Goal: Information Seeking & Learning: Find specific page/section

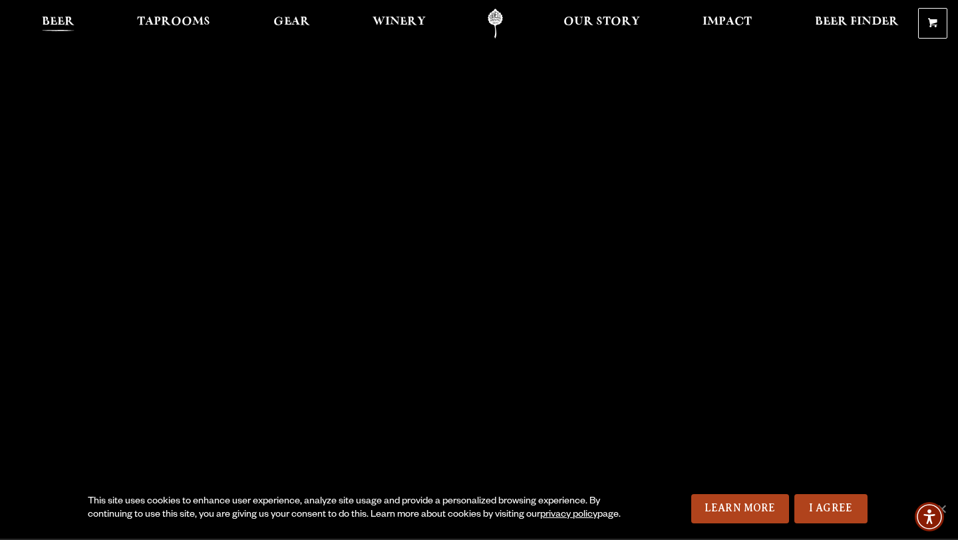
click at [55, 27] on span "Beer" at bounding box center [58, 22] width 33 height 11
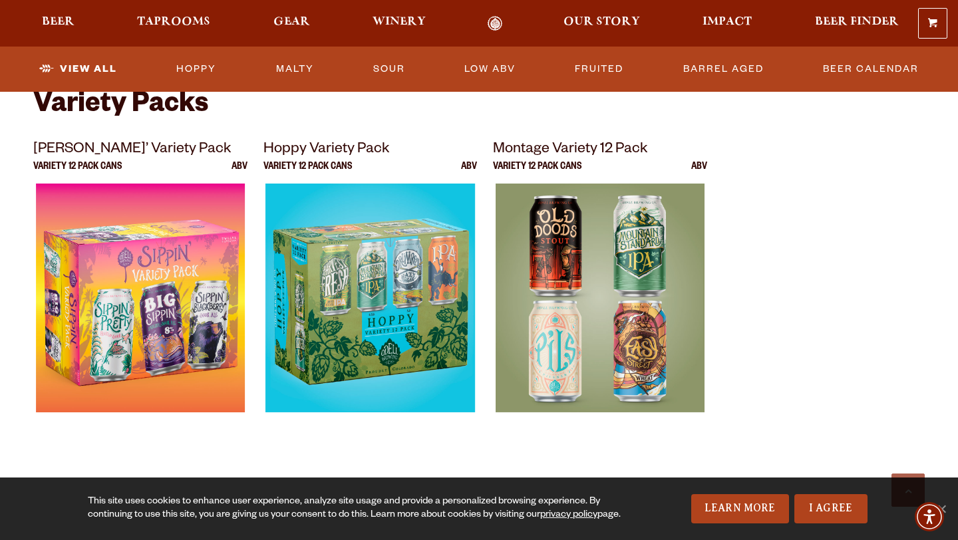
scroll to position [2723, 0]
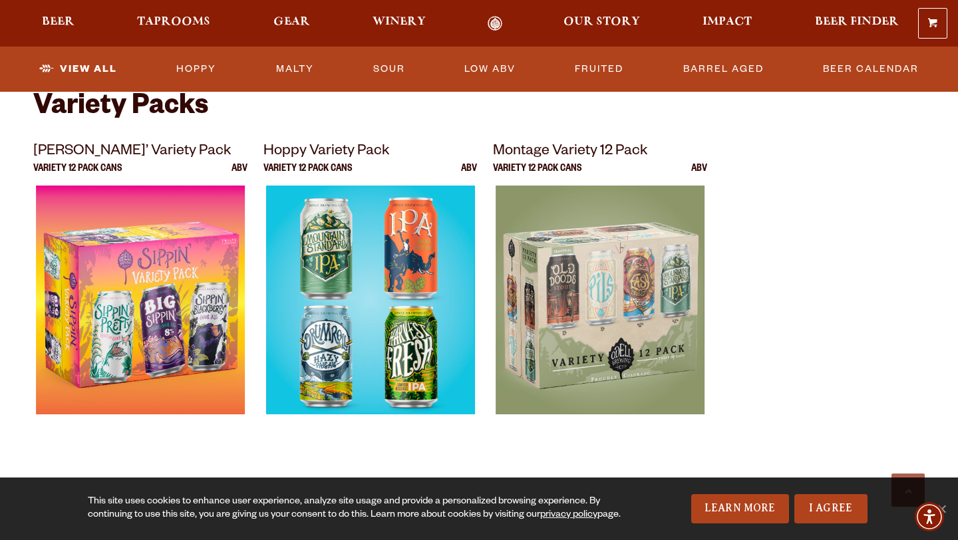
click at [371, 289] on img at bounding box center [370, 352] width 209 height 333
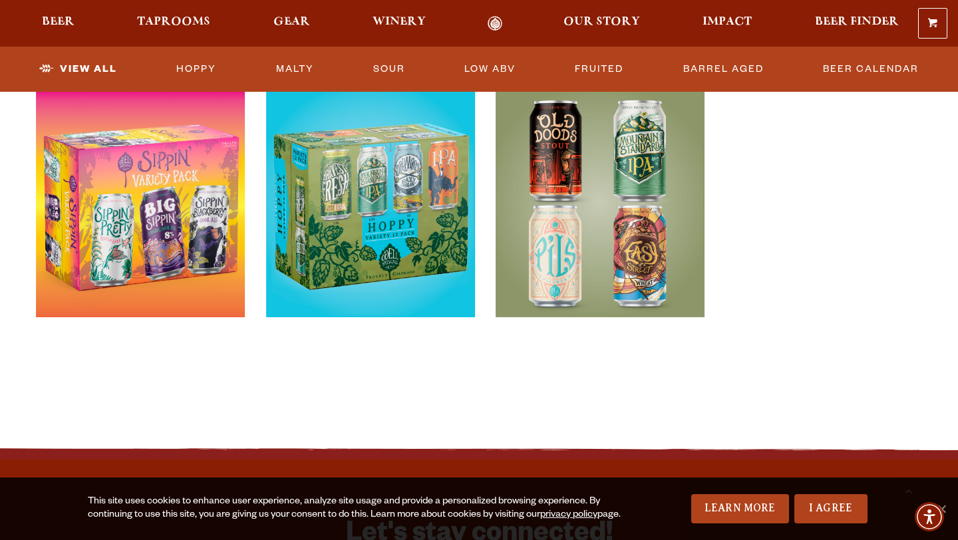
scroll to position [2816, 0]
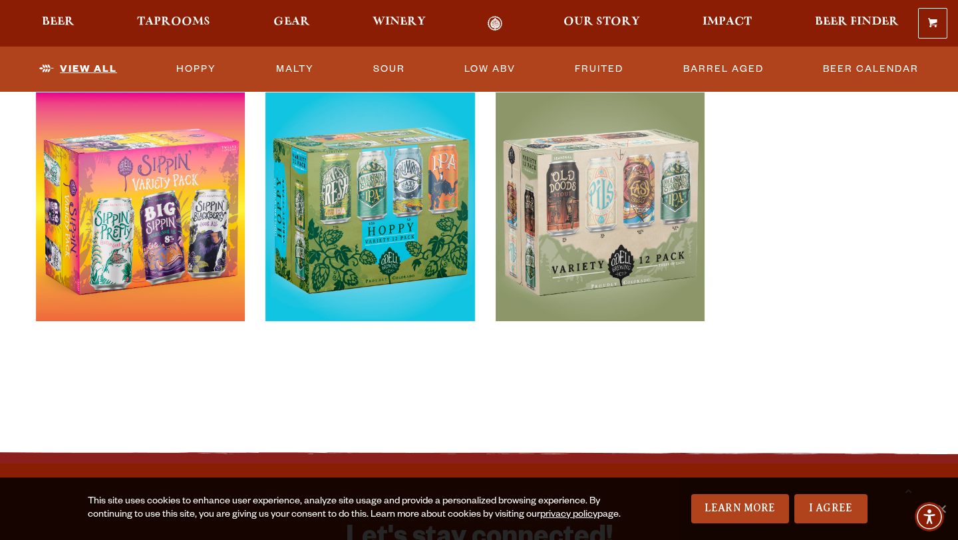
click at [77, 75] on link "View All" at bounding box center [78, 69] width 89 height 31
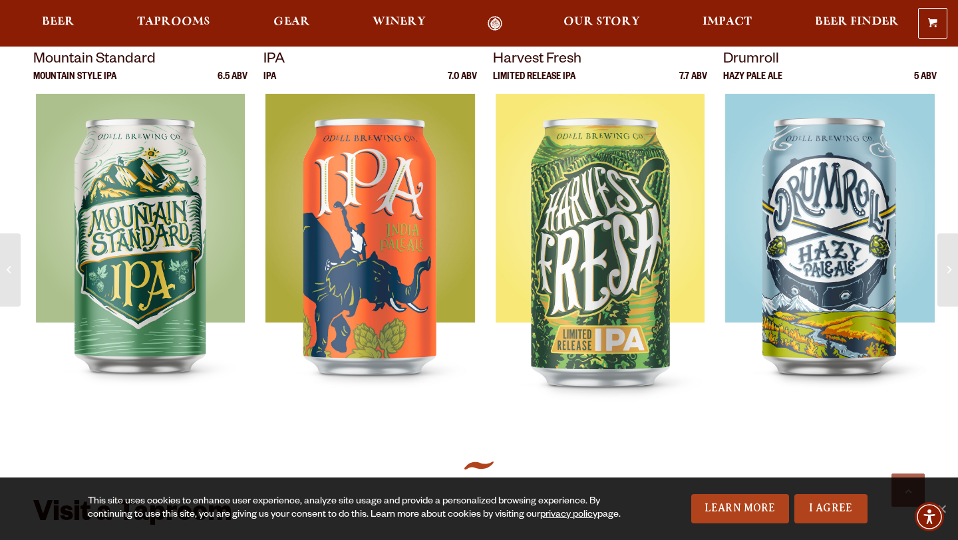
scroll to position [583, 0]
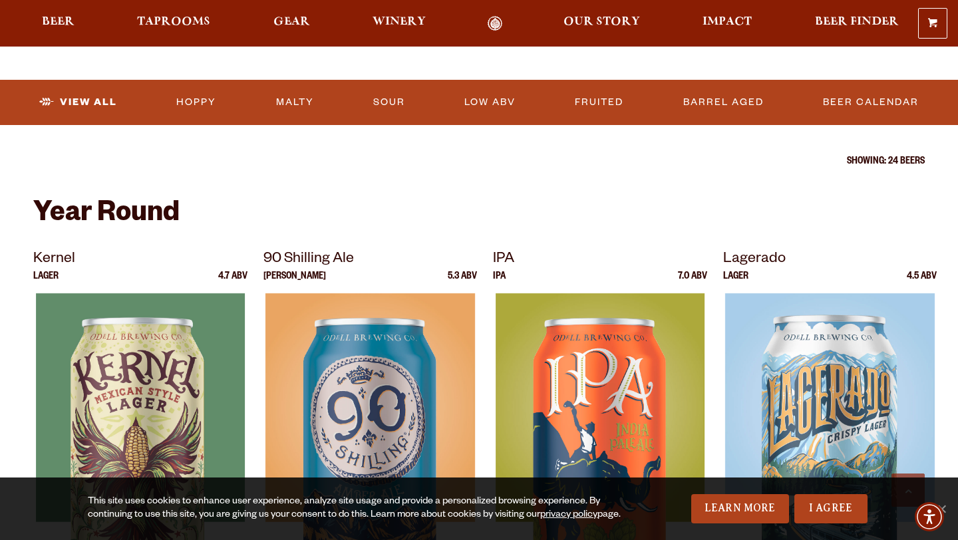
scroll to position [422, 0]
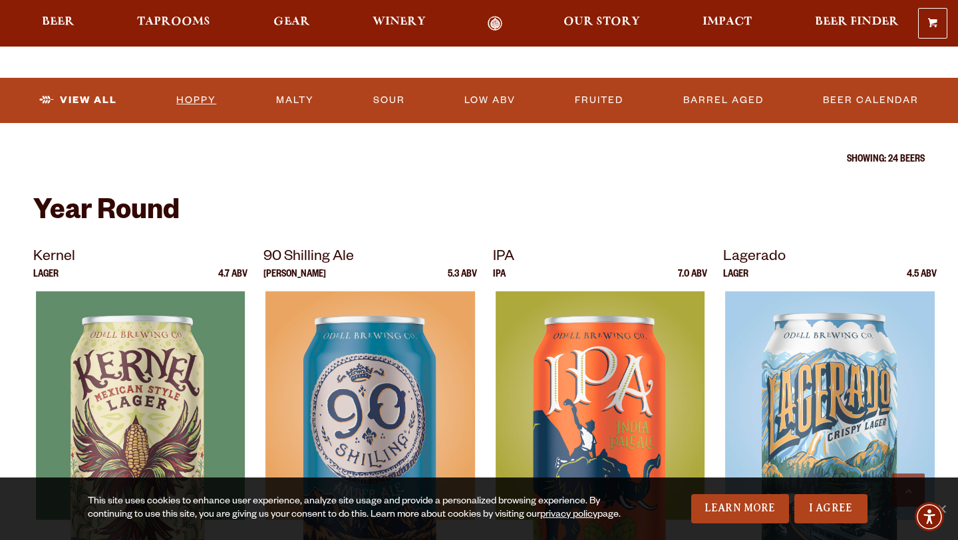
click at [192, 106] on link "Hoppy" at bounding box center [196, 100] width 51 height 31
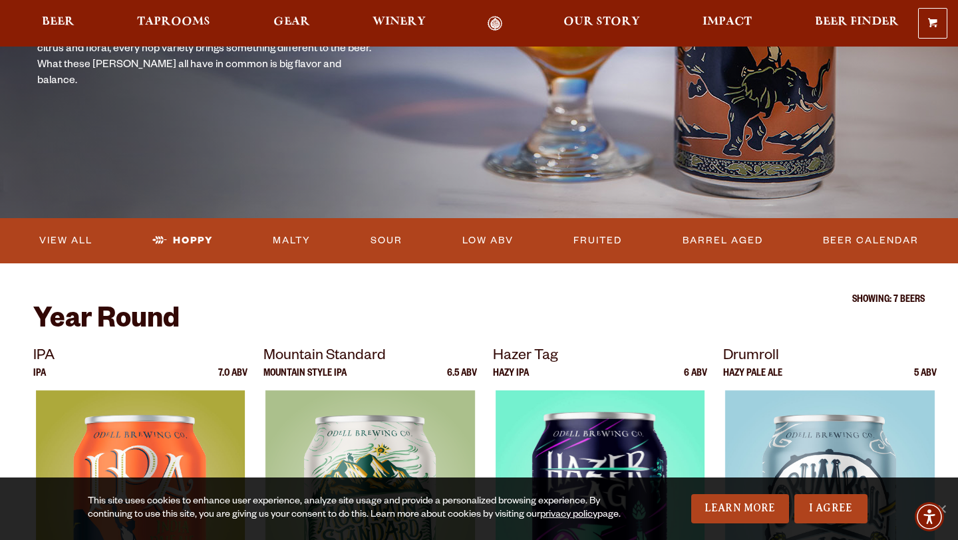
scroll to position [224, 0]
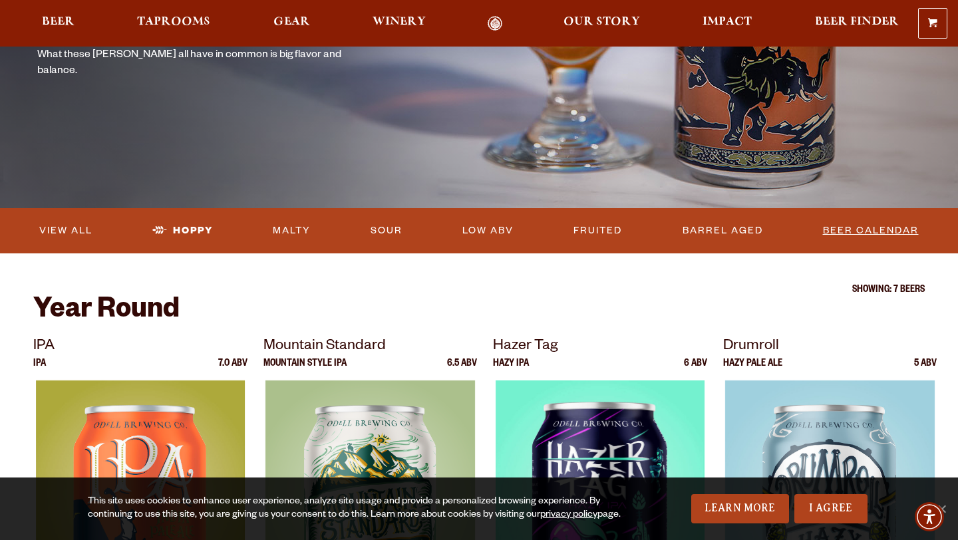
click at [843, 231] on link "Beer Calendar" at bounding box center [871, 231] width 106 height 31
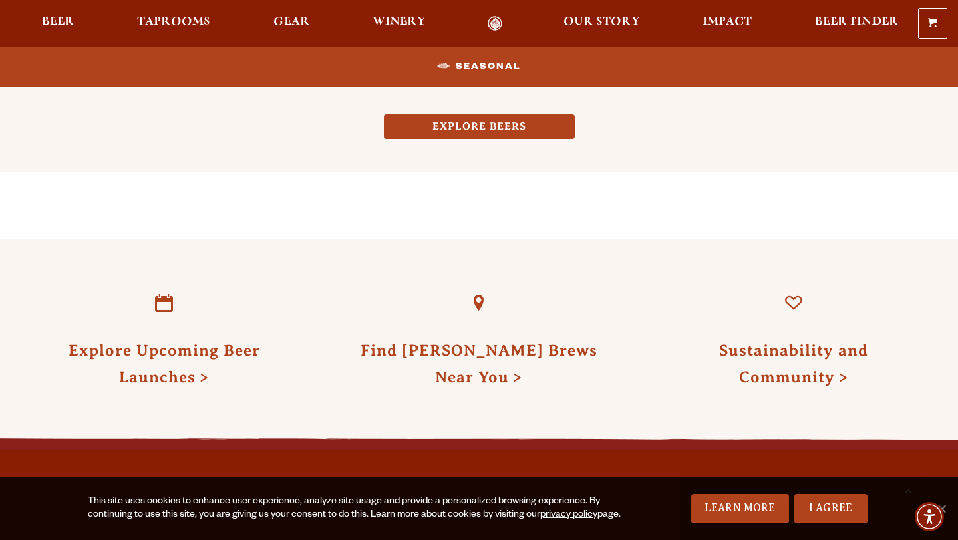
scroll to position [1346, 0]
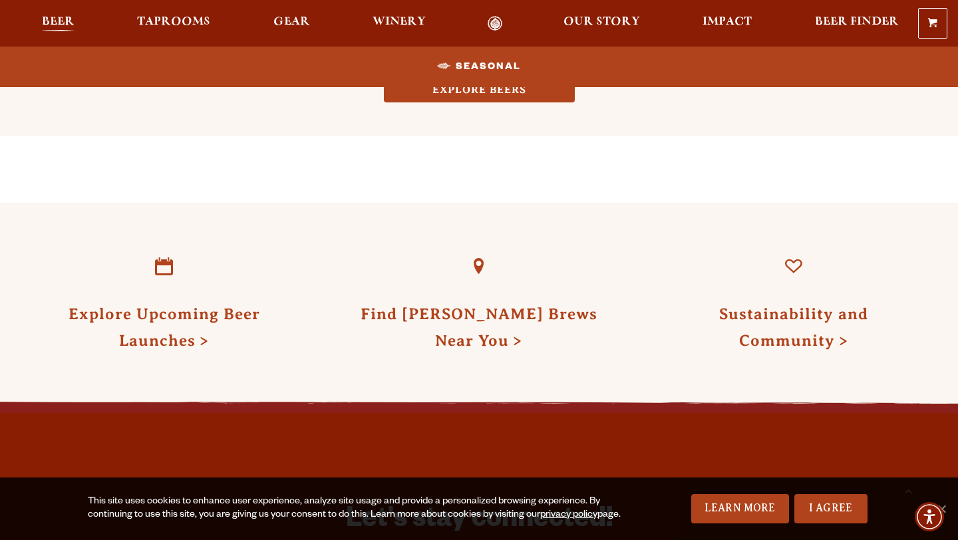
click at [57, 22] on span "Beer" at bounding box center [58, 22] width 33 height 11
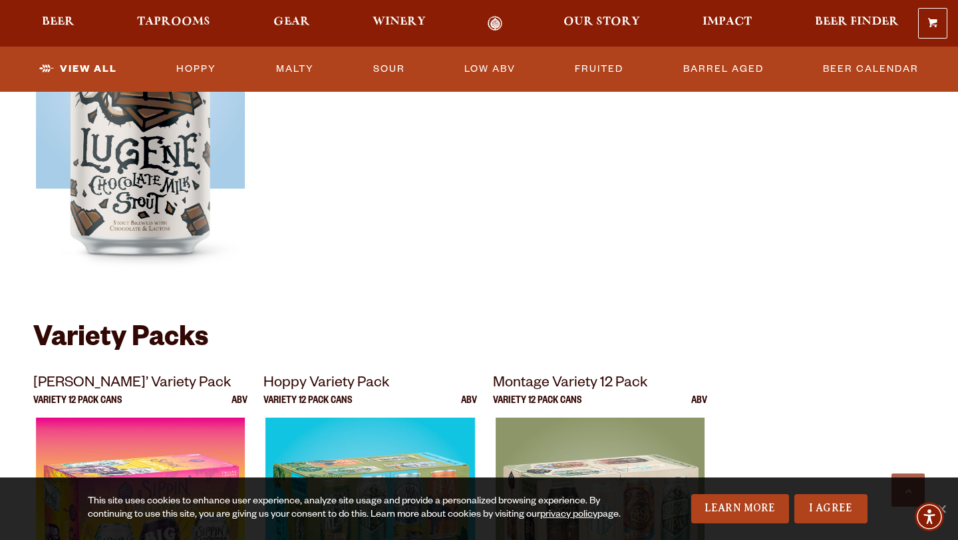
scroll to position [2516, 0]
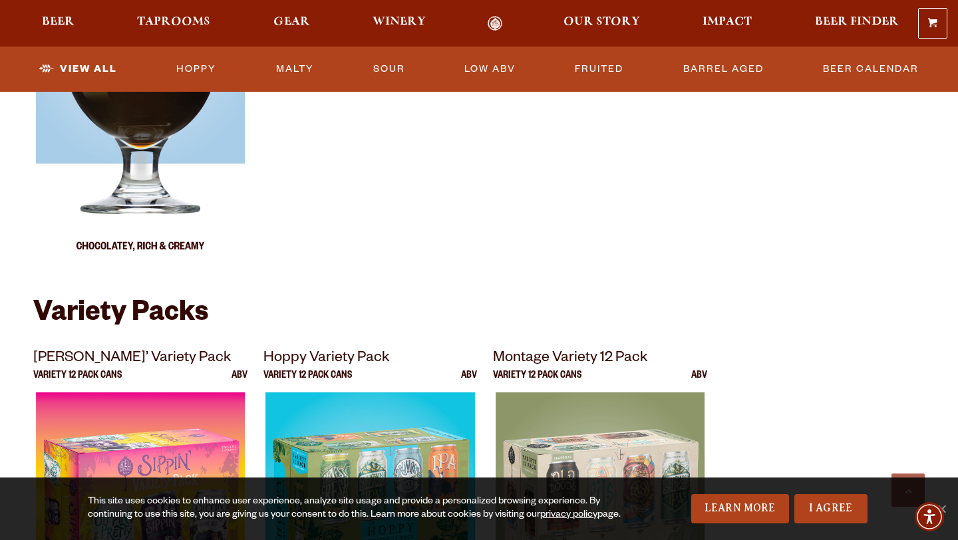
click at [134, 190] on img at bounding box center [140, 101] width 209 height 333
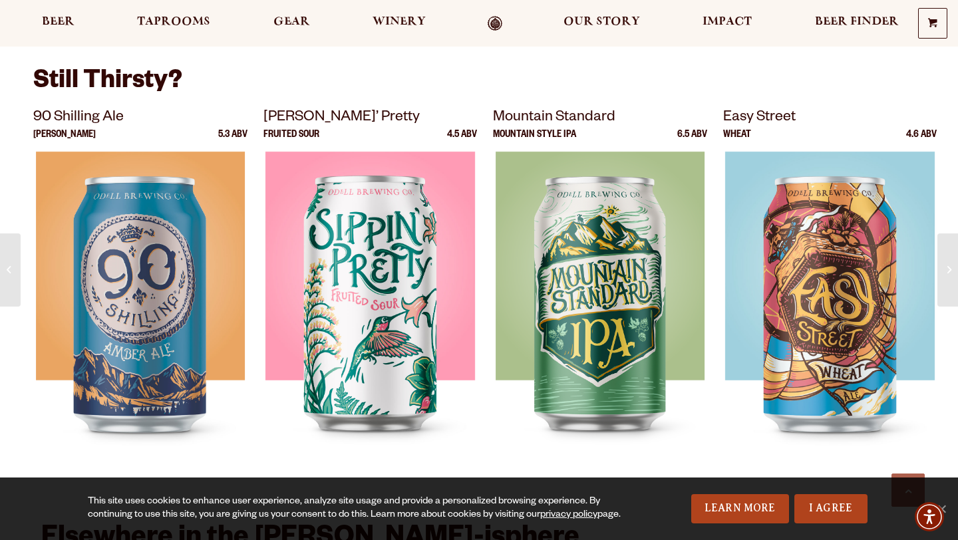
scroll to position [2076, 0]
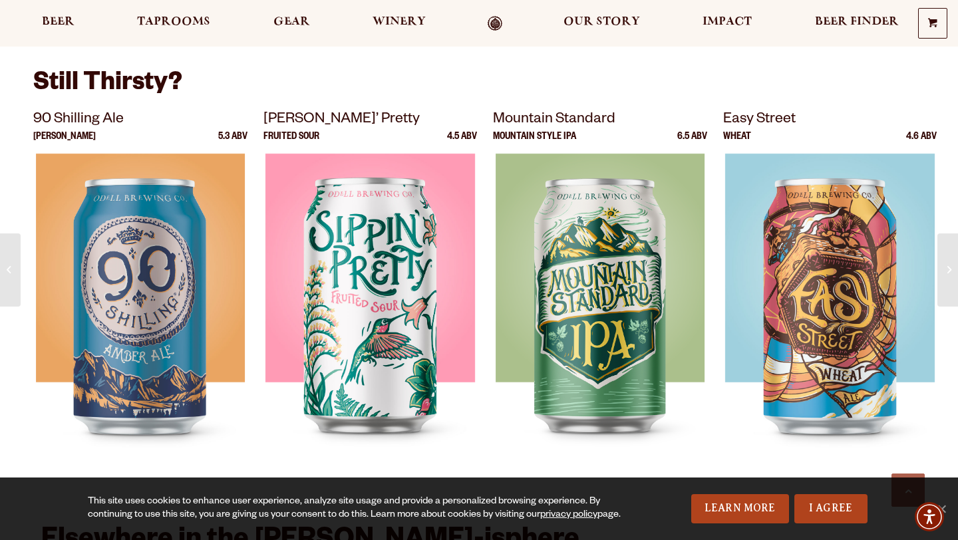
drag, startPoint x: 52, startPoint y: 27, endPoint x: 222, endPoint y: 1, distance: 171.7
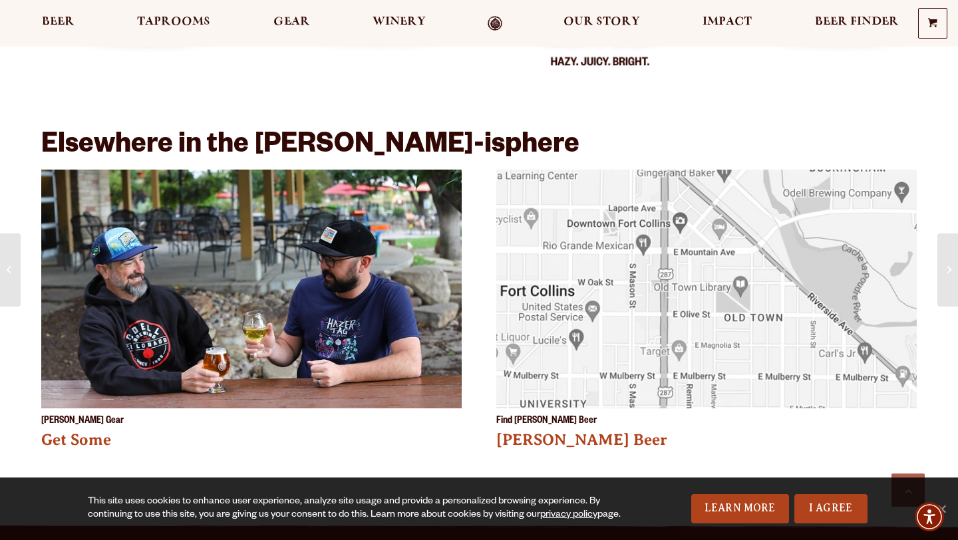
scroll to position [2475, 0]
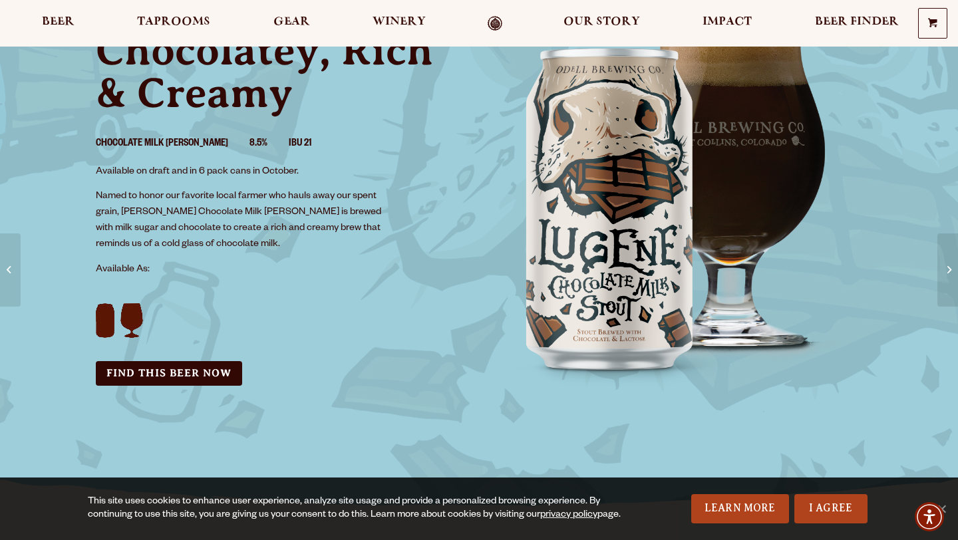
scroll to position [138, 0]
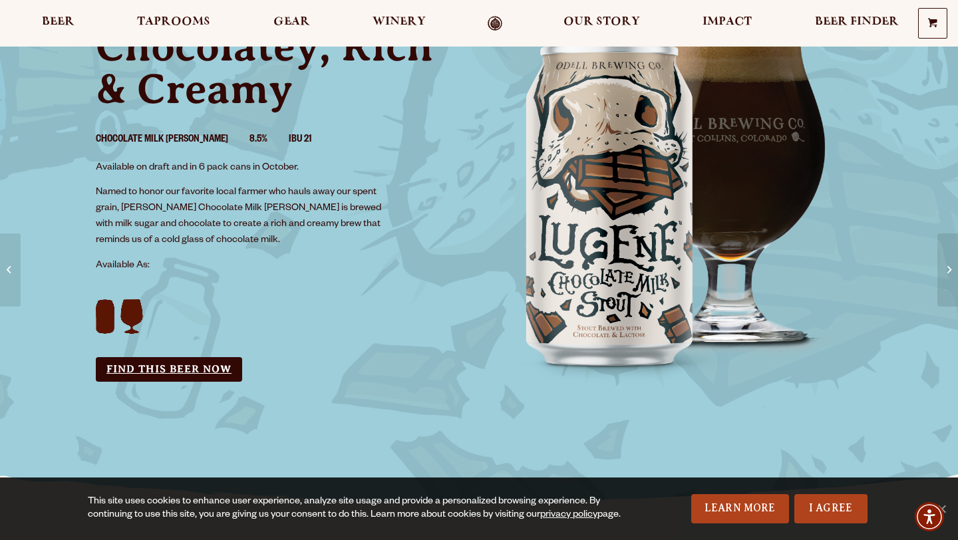
click at [209, 364] on link "Find this Beer Now" at bounding box center [169, 369] width 146 height 25
